Goal: Navigation & Orientation: Find specific page/section

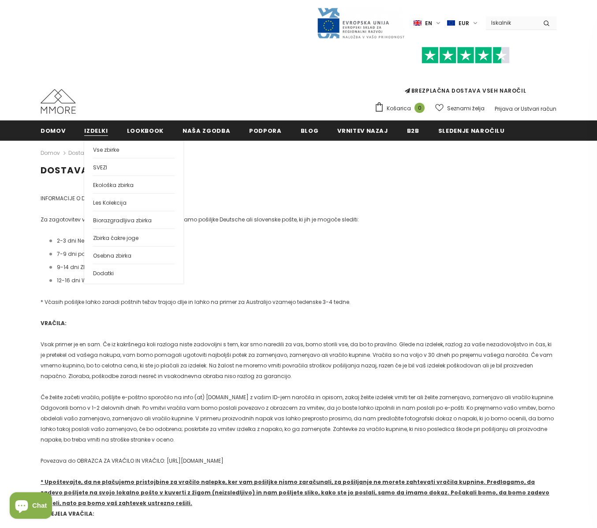
click at [94, 129] on span "Izdelki" at bounding box center [96, 130] width 24 height 8
